Goal: Task Accomplishment & Management: Manage account settings

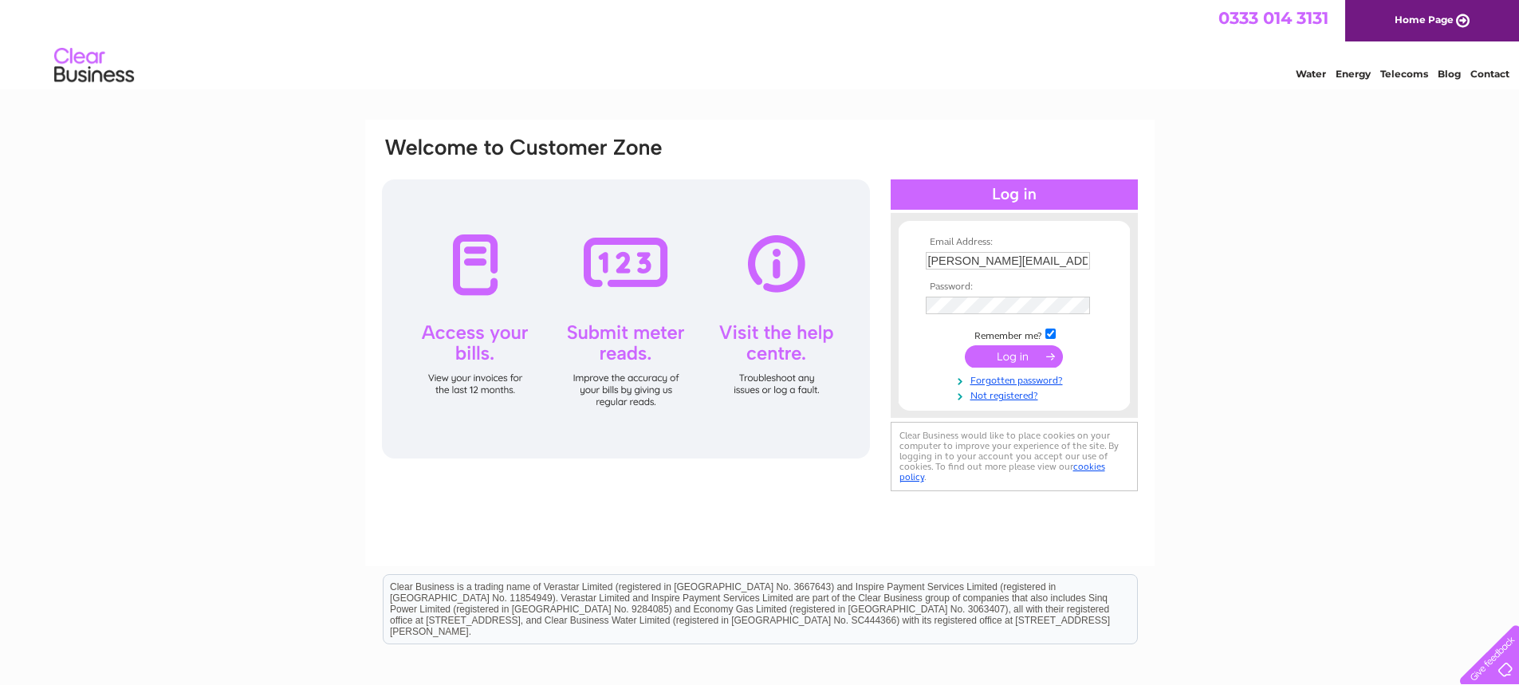
click at [1027, 353] on input "submit" at bounding box center [1014, 356] width 98 height 22
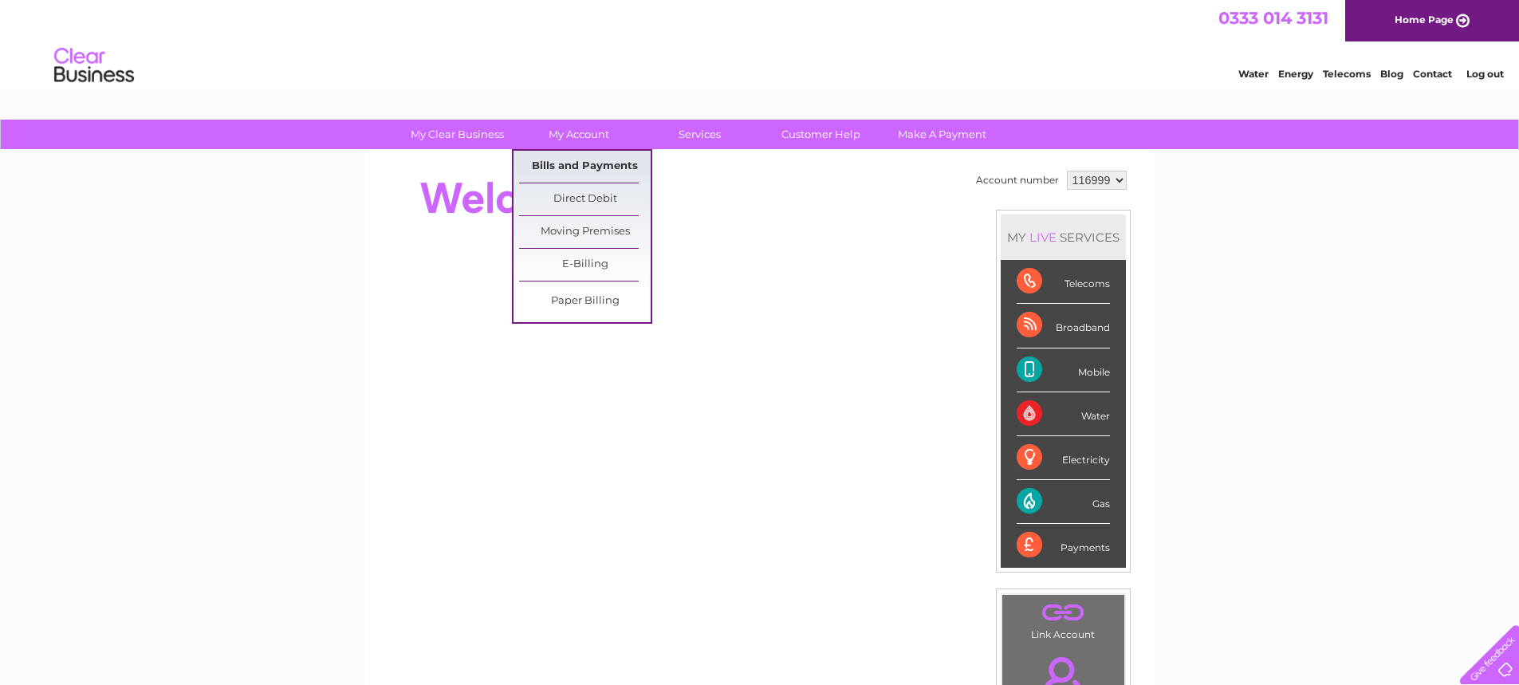
click at [565, 156] on link "Bills and Payments" at bounding box center [585, 167] width 132 height 32
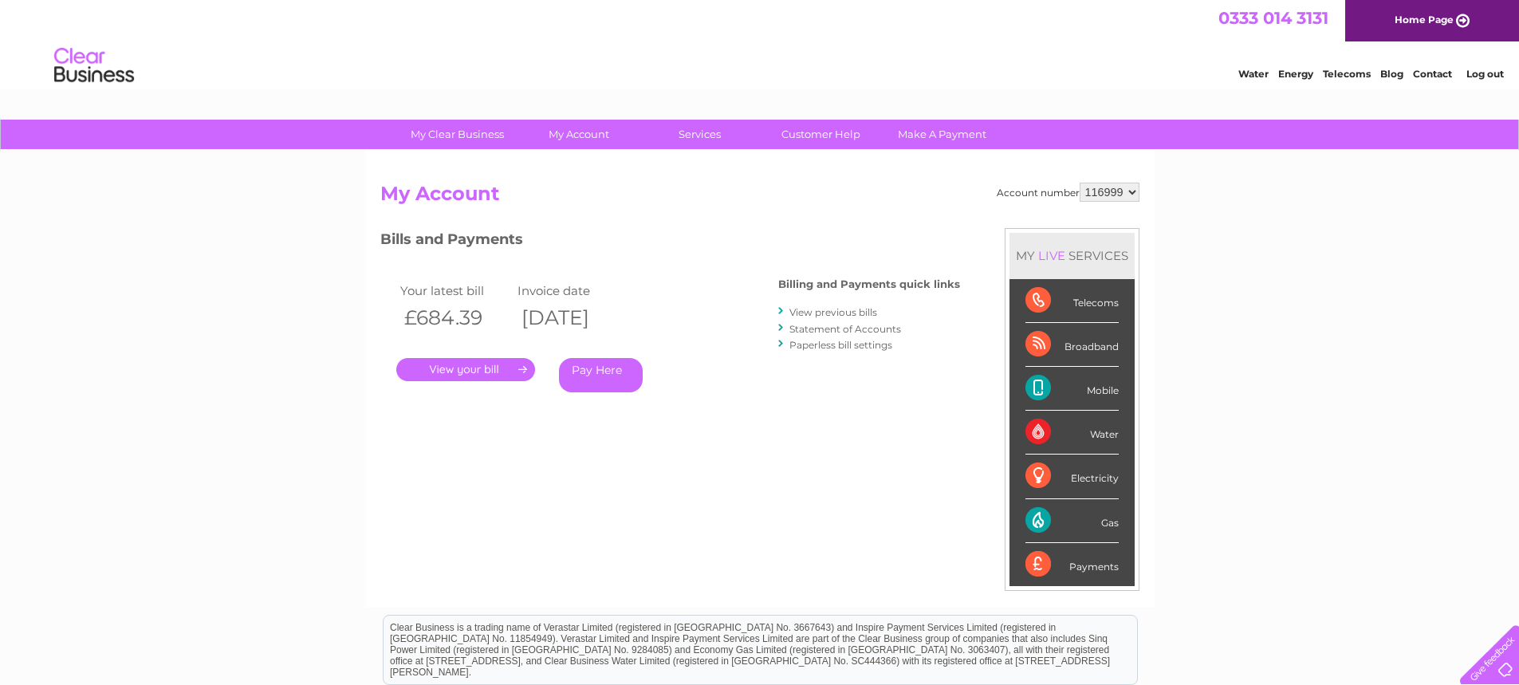
click at [516, 368] on link "." at bounding box center [465, 369] width 139 height 23
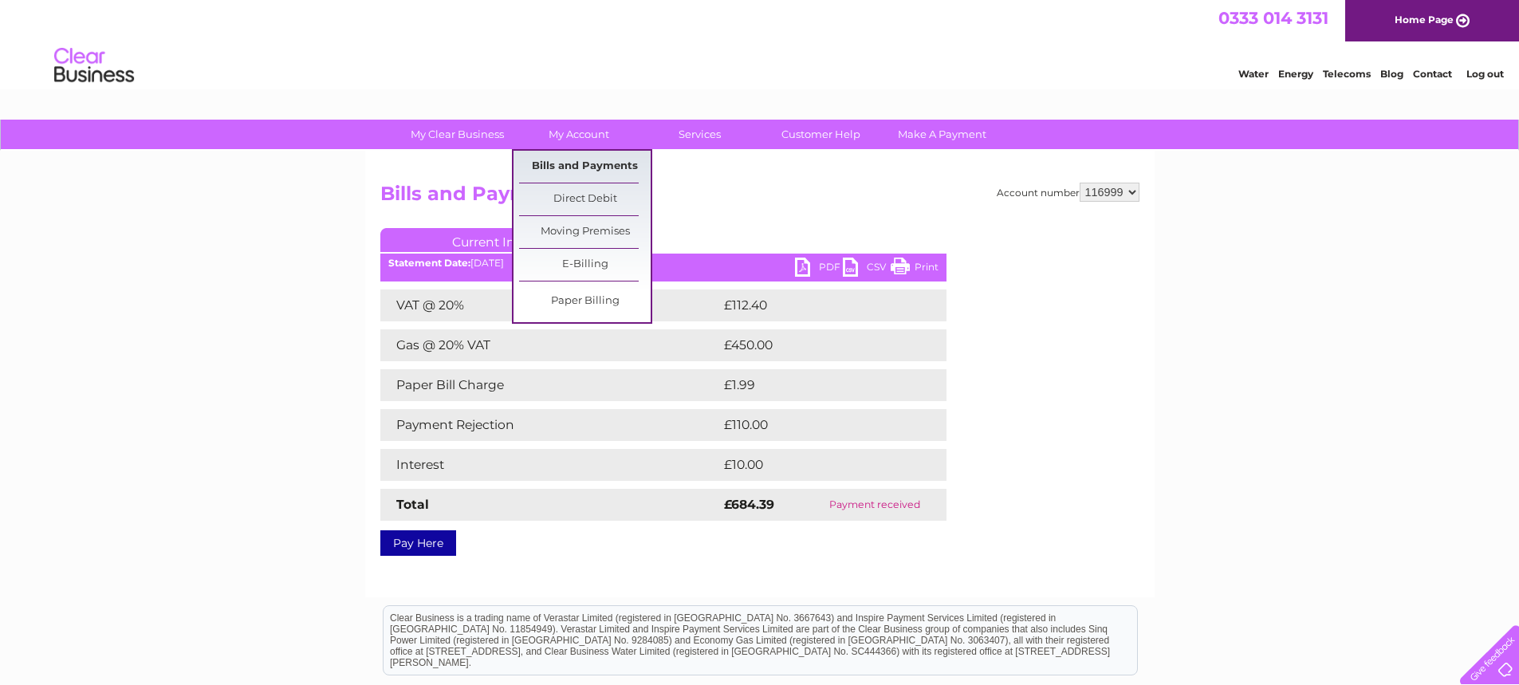
click at [575, 156] on link "Bills and Payments" at bounding box center [585, 167] width 132 height 32
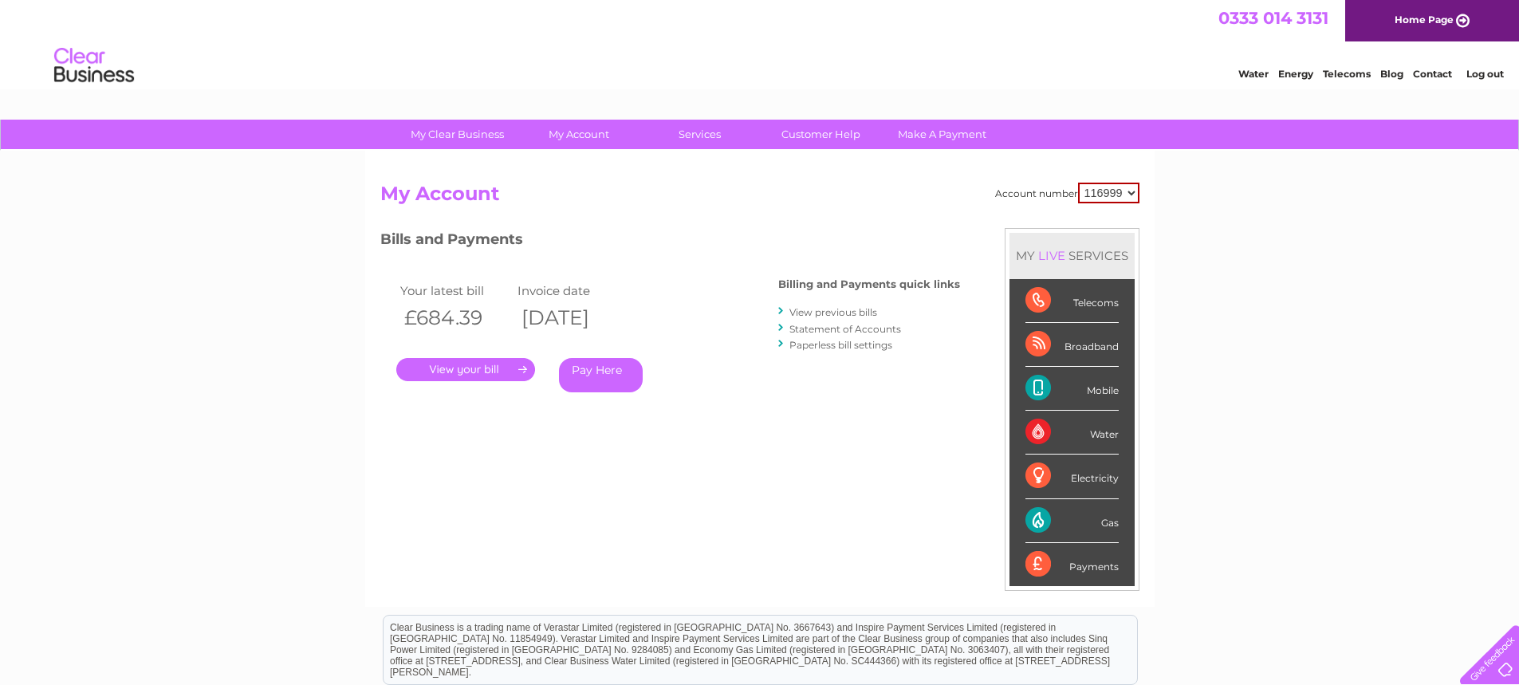
click at [780, 317] on div at bounding box center [781, 311] width 7 height 15
click at [857, 317] on link "View previous bills" at bounding box center [834, 312] width 88 height 12
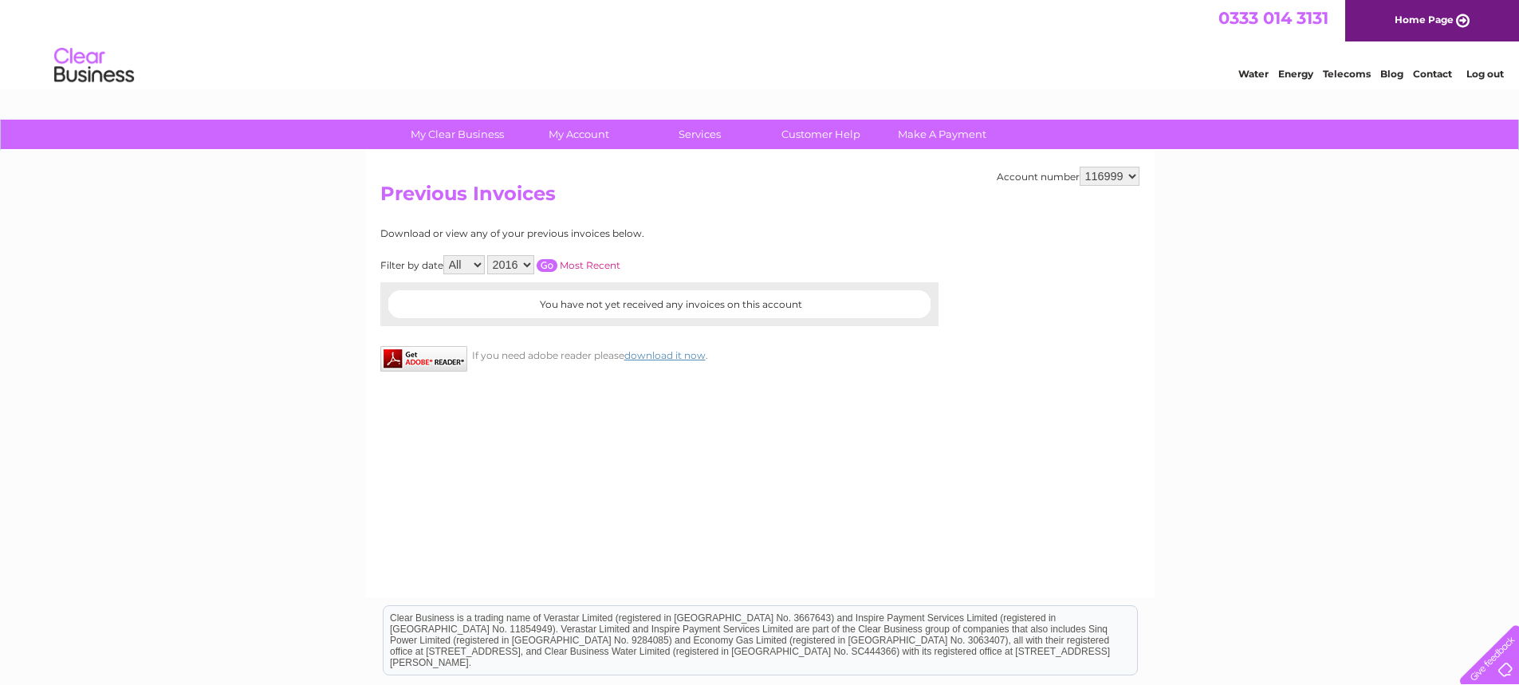
click at [481, 263] on select "All July" at bounding box center [463, 264] width 41 height 19
select select "7"
click at [445, 255] on select "All July" at bounding box center [463, 264] width 41 height 19
click at [467, 254] on div "Download or view any of your previous invoices below. Filter by date All [DATE]…" at bounding box center [589, 277] width 419 height 98
click at [477, 267] on select "All July" at bounding box center [463, 264] width 41 height 19
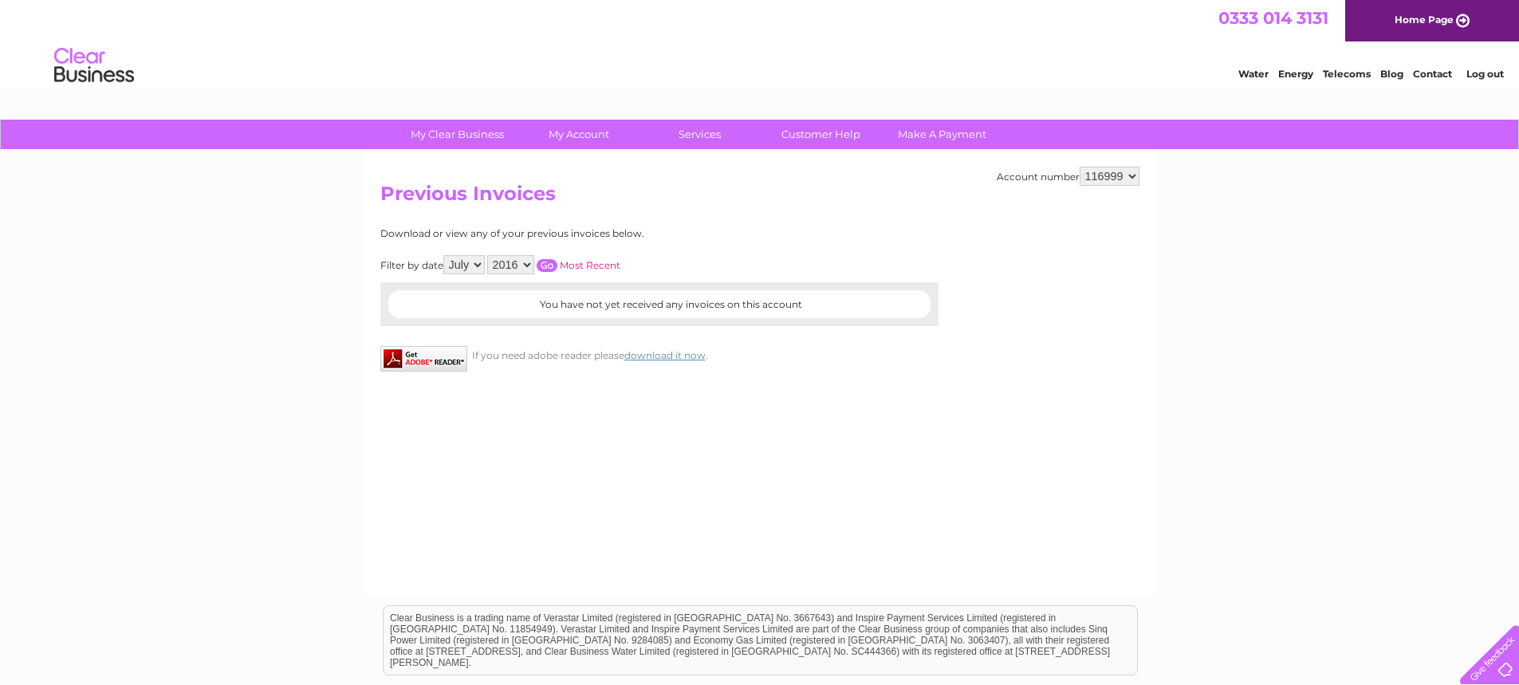
click at [445, 255] on select "All July" at bounding box center [463, 264] width 41 height 19
click at [474, 268] on select "All July" at bounding box center [463, 264] width 41 height 19
click at [445, 255] on select "All July" at bounding box center [463, 264] width 41 height 19
